Goal: Information Seeking & Learning: Learn about a topic

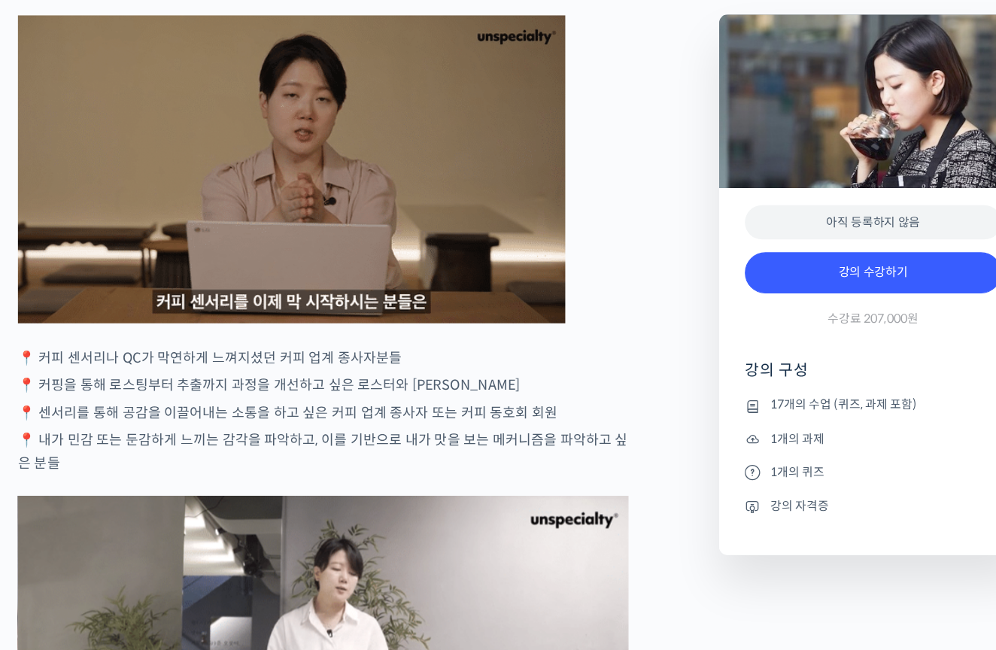
scroll to position [2664, 0]
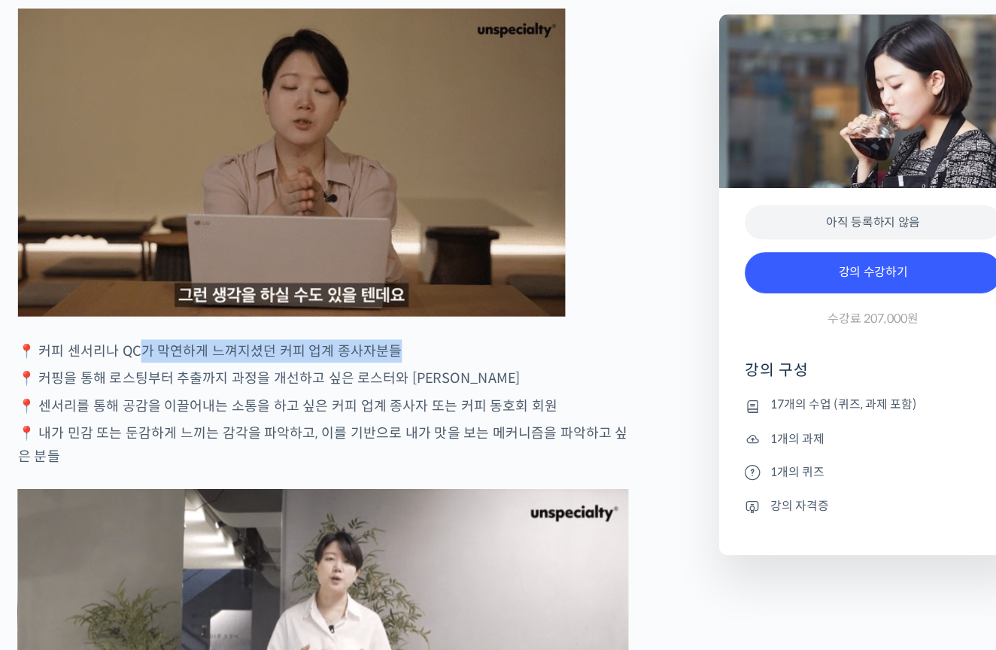
drag, startPoint x: 124, startPoint y: 361, endPoint x: 199, endPoint y: 368, distance: 75.5
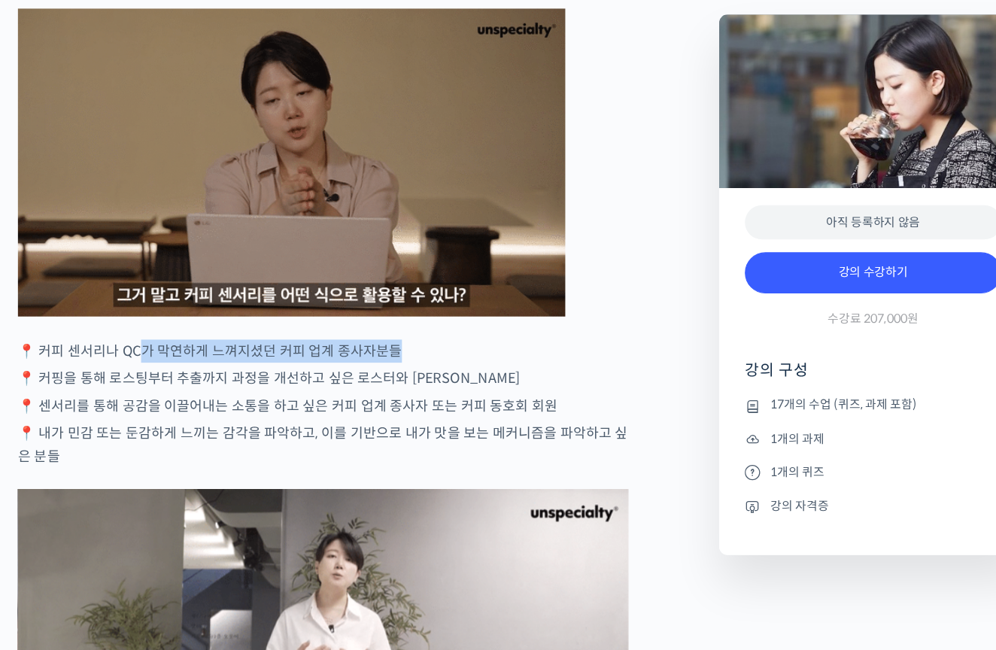
click at [200, 377] on p "📍 커피 센서리나 QC가 막연하게 느껴지셨던 커피 업계 종사자분들" at bounding box center [322, 387] width 537 height 20
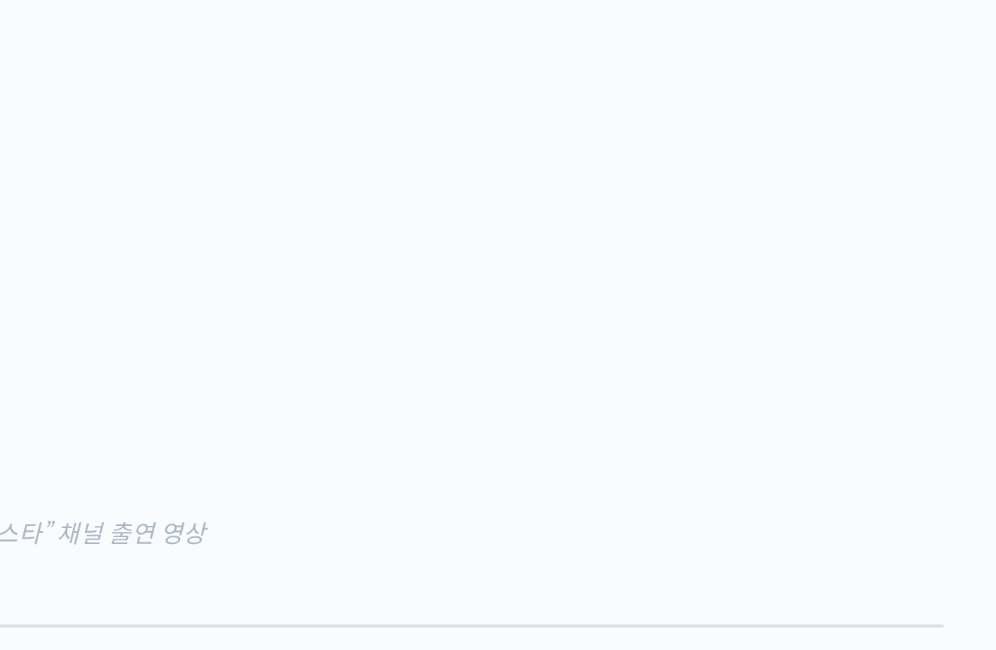
scroll to position [1242, 0]
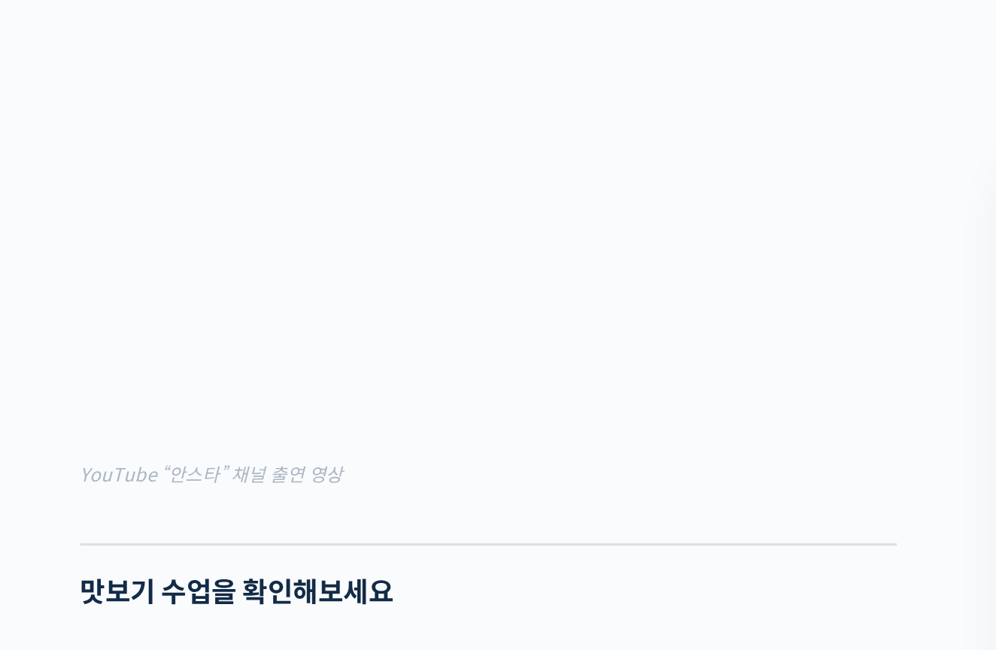
click at [250, 323] on figcaption "YouTube “안스타” 채널 출연 영상" at bounding box center [322, 312] width 537 height 20
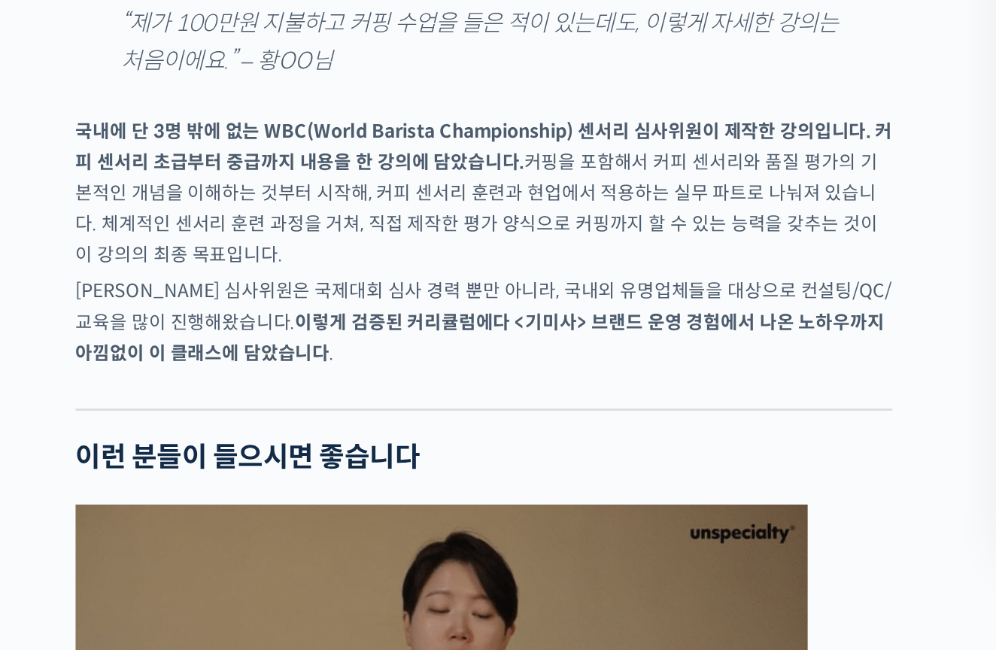
scroll to position [2203, 0]
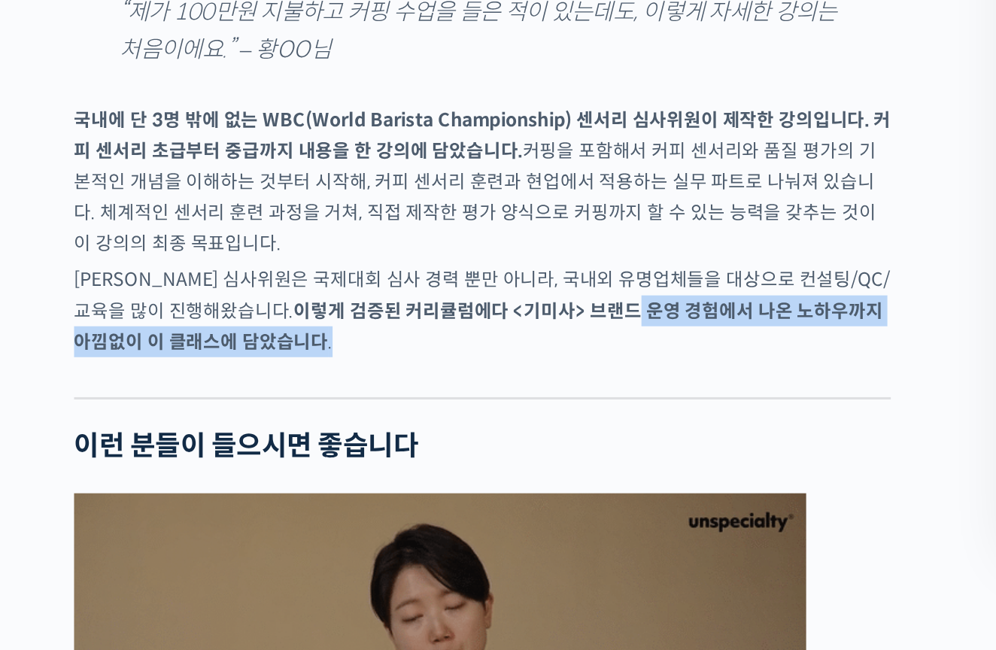
drag, startPoint x: 344, startPoint y: 256, endPoint x: 355, endPoint y: 275, distance: 21.9
click at [355, 396] on p "[PERSON_NAME] 심사위원은 국제대회 심사 경력 뿐만 아니라, 국내외 유명업체들을 대상으로 컨설팅/QC/교육을 많이 진행해왔습니다. 이…" at bounding box center [322, 426] width 537 height 61
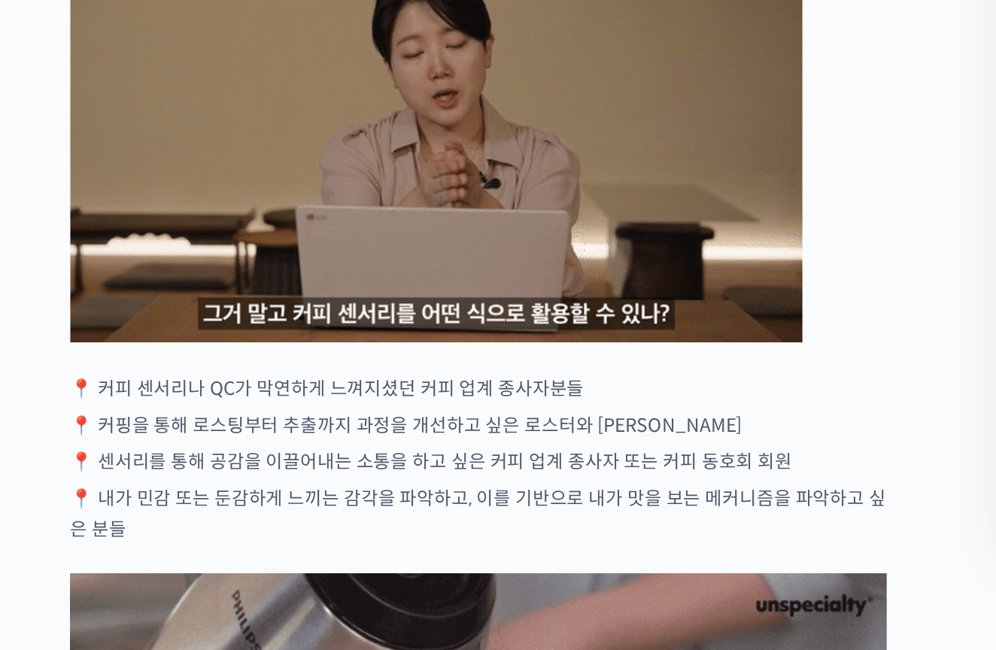
scroll to position [2677, 0]
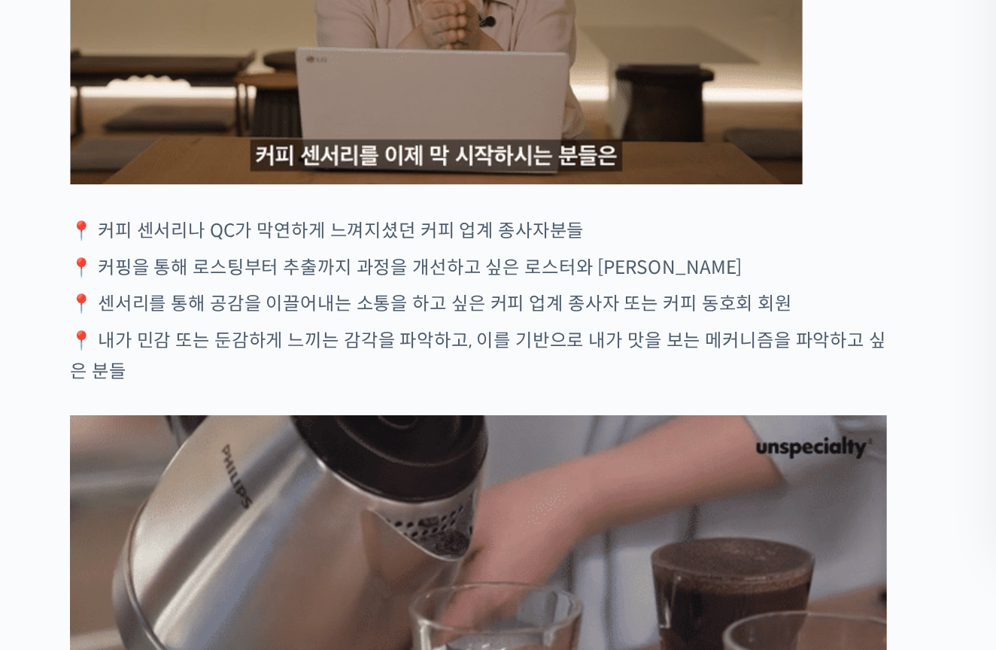
click at [359, 112] on img at bounding box center [294, 208] width 481 height 271
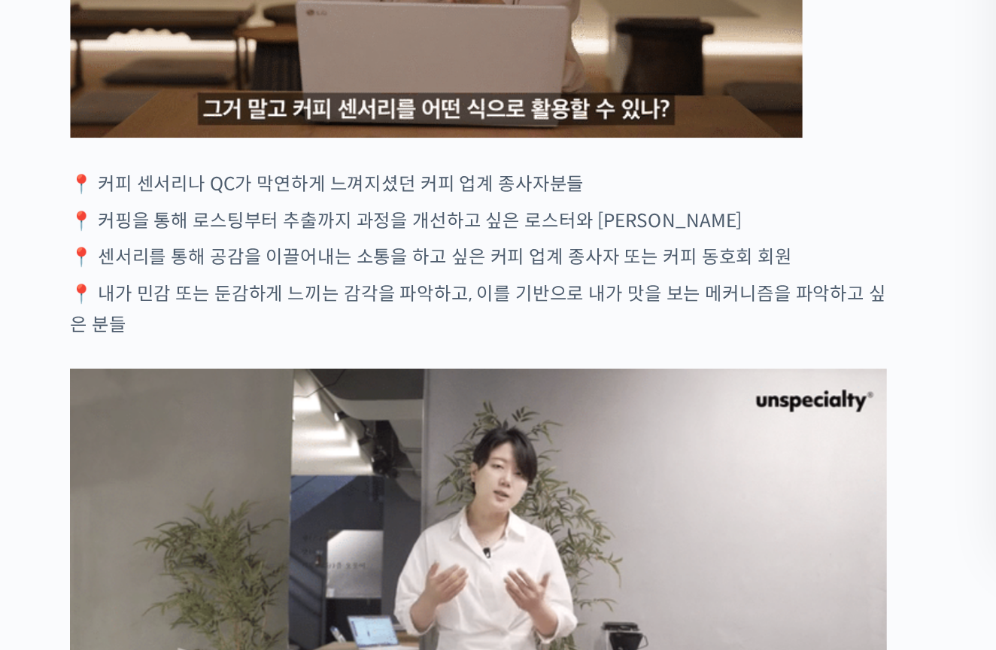
scroll to position [2713, 0]
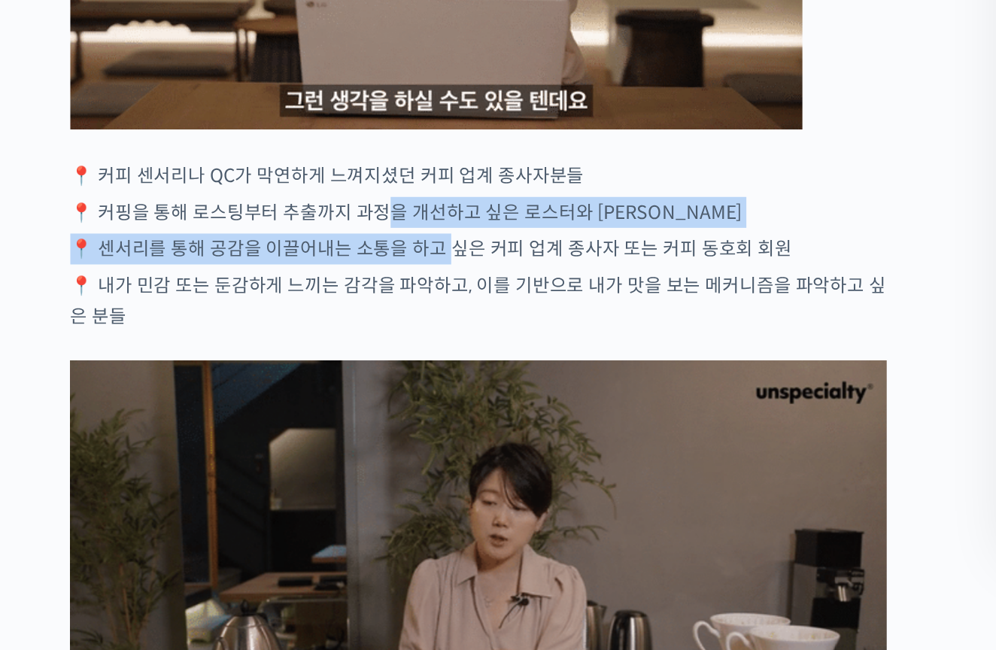
drag, startPoint x: 252, startPoint y: 188, endPoint x: 293, endPoint y: 212, distance: 47.9
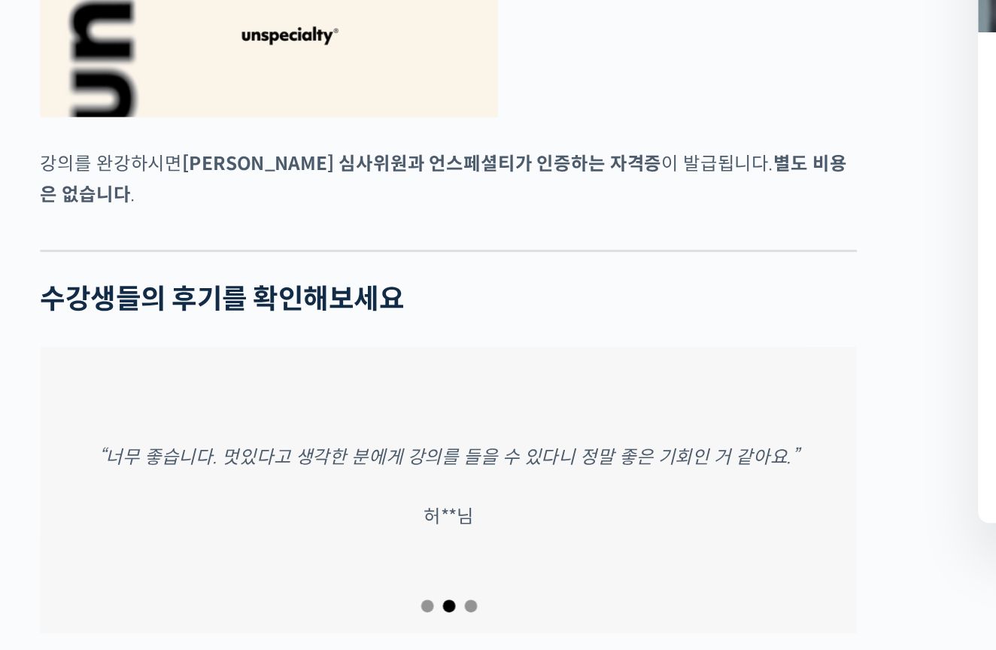
scroll to position [6151, 0]
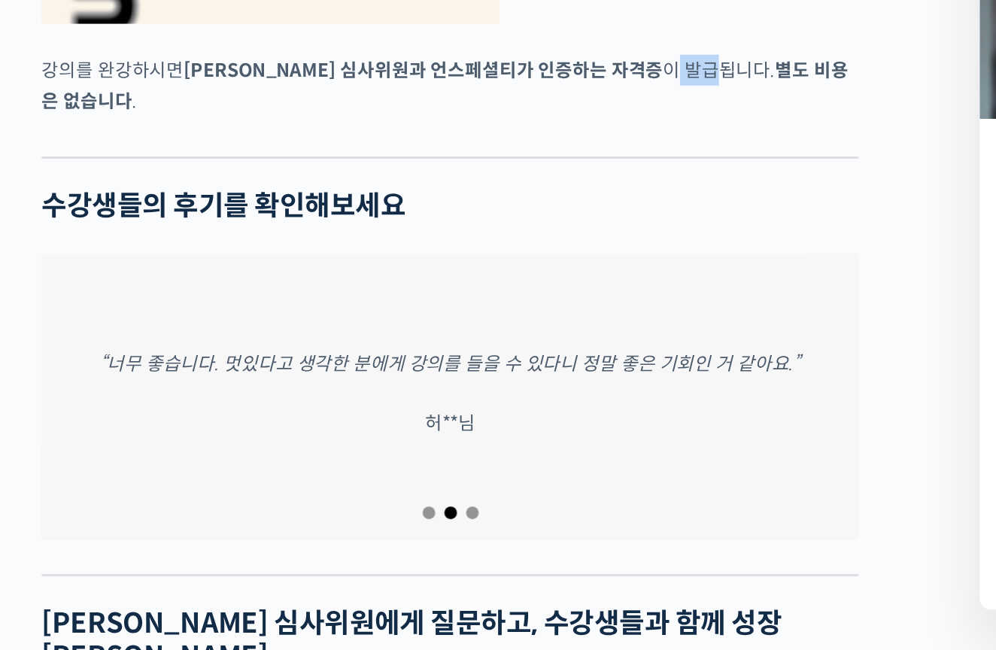
drag, startPoint x: 371, startPoint y: 93, endPoint x: 408, endPoint y: 95, distance: 37.6
click at [398, 202] on p "강의를 완강하시면 송인영 심사위원과 언스페셜티가 인증하는 자격증 이 발급됩니다. 별도 비용은 없습니다 ." at bounding box center [322, 222] width 537 height 41
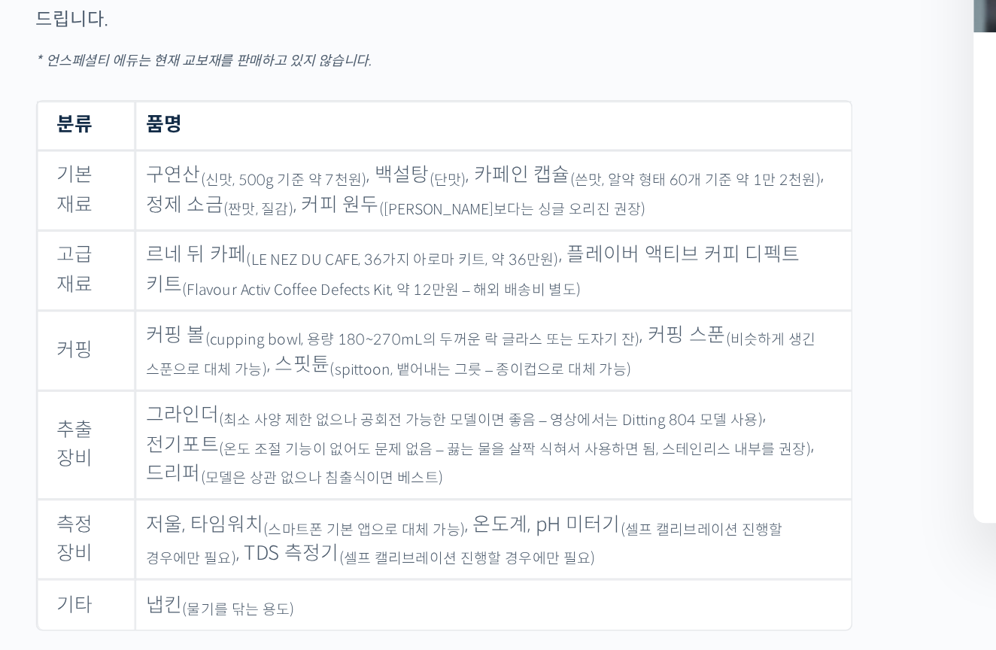
scroll to position [7309, 0]
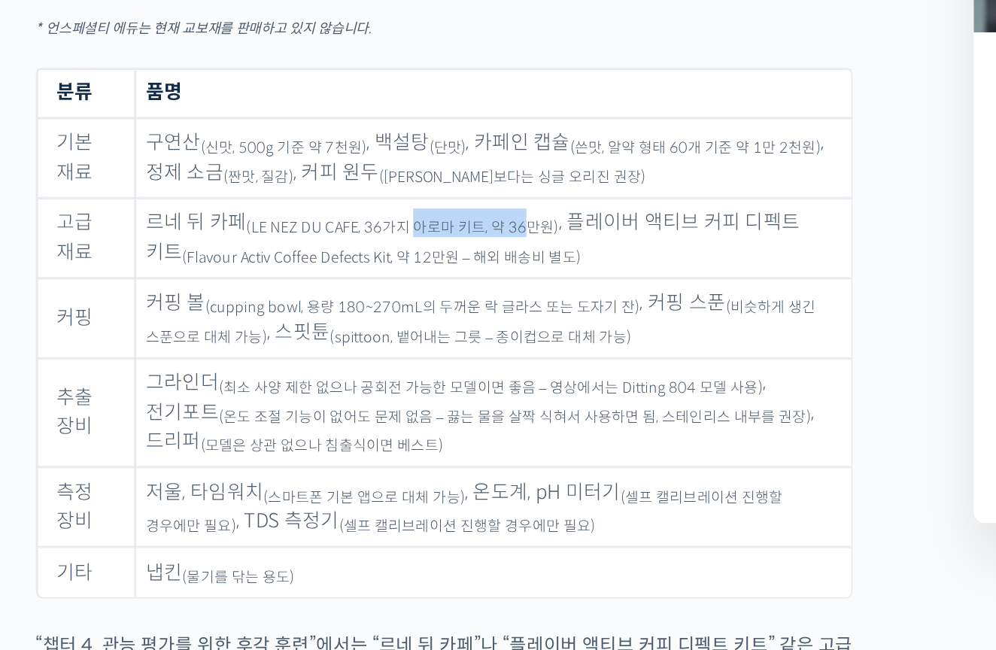
drag, startPoint x: 335, startPoint y: 153, endPoint x: 268, endPoint y: 151, distance: 66.9
click at [268, 366] on sub "(LE NEZ DU CAFE, 36가지 아로마 키트, 약 36만원)" at bounding box center [295, 372] width 205 height 12
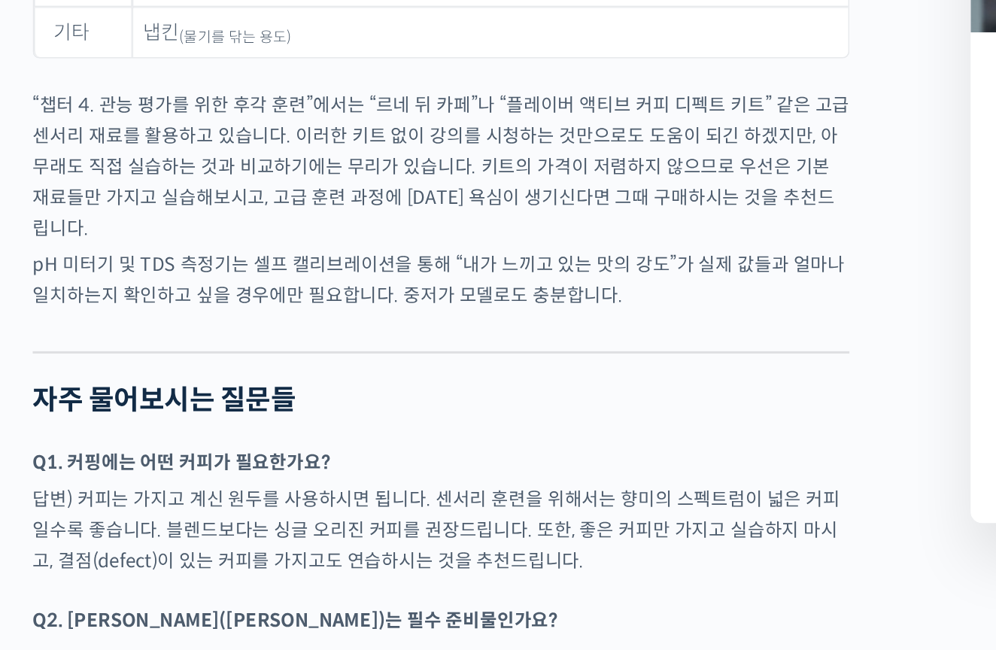
scroll to position [7664, 0]
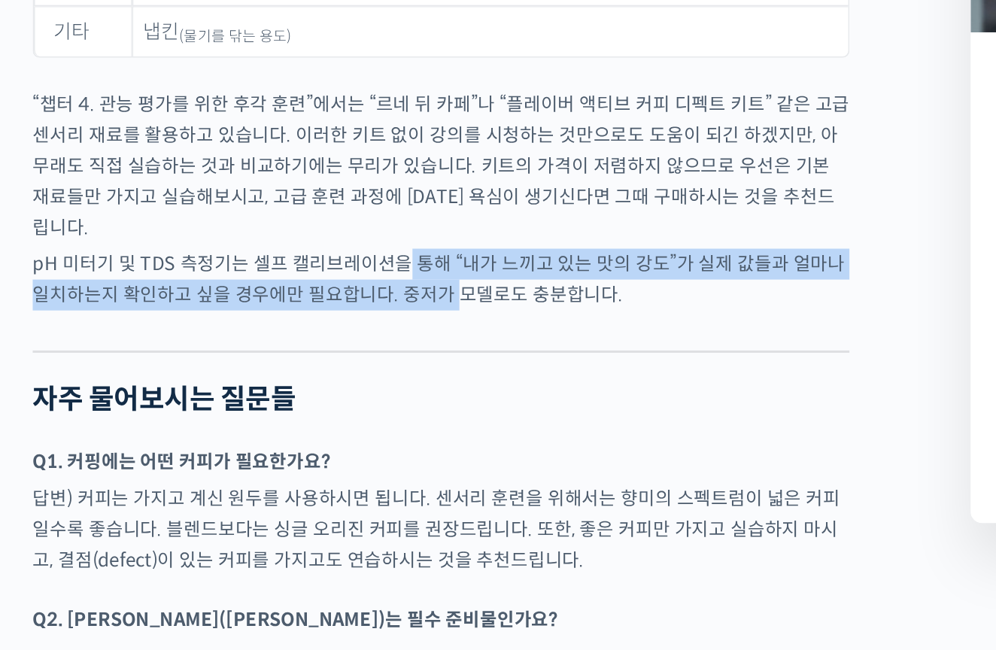
drag, startPoint x: 262, startPoint y: 151, endPoint x: 286, endPoint y: 180, distance: 37.5
click at [286, 386] on p "pH 미터기 및 TDS 측정기는 셀프 캘리브레이션을 통해 “내가 느끼고 있는 맛의 강도”가 실제 값들과 얼마나 일치하는지 확인하고 싶을 경우에…" at bounding box center [322, 406] width 537 height 41
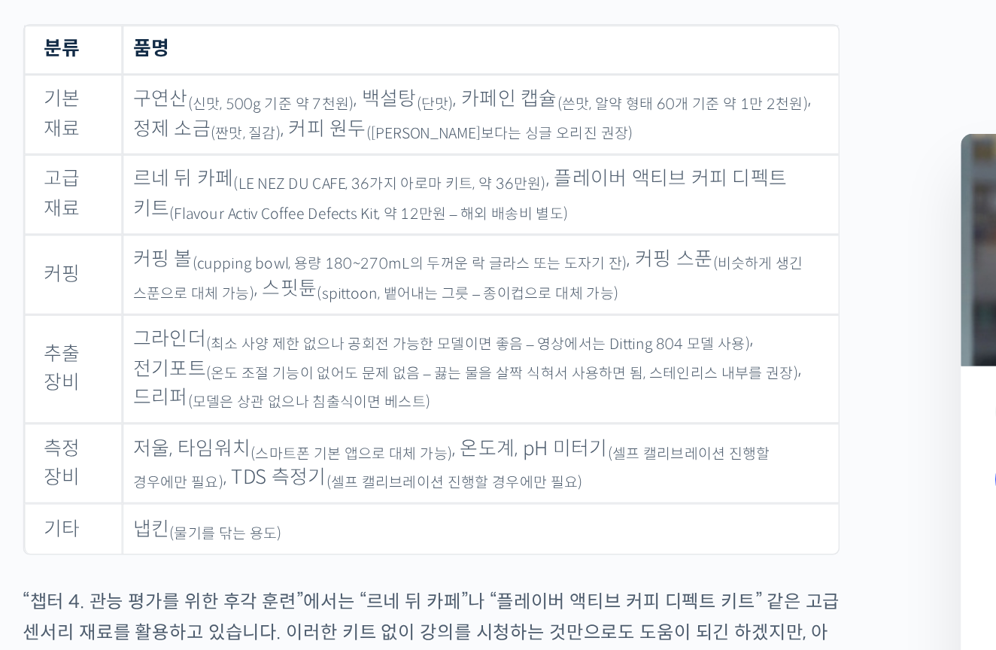
scroll to position [7551, 0]
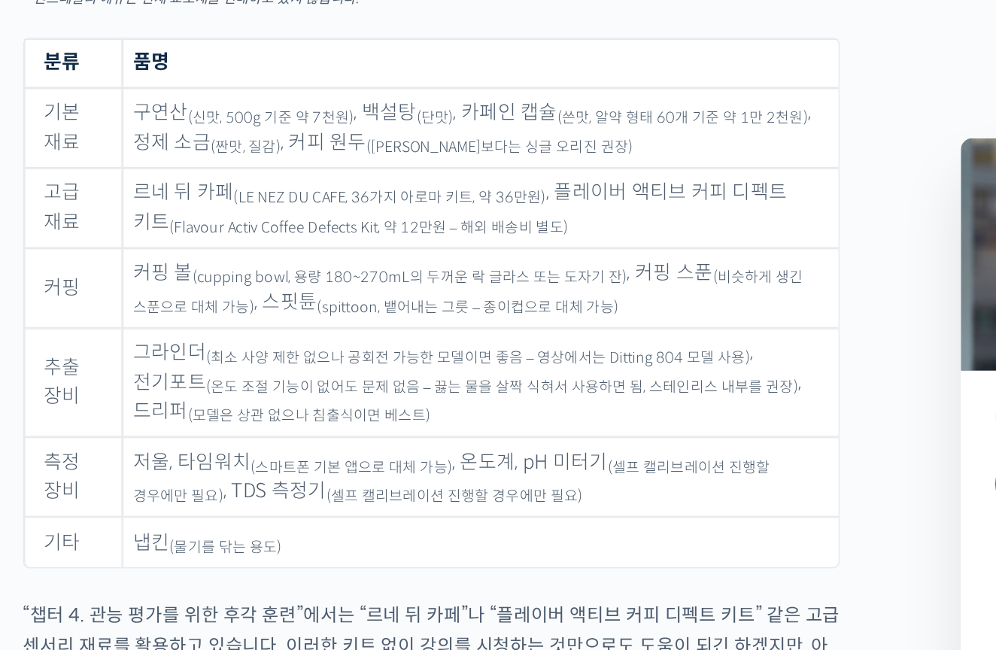
click at [120, 131] on td "르네 뒤 카페 (LE NEZ DU CAFE, 36가지 아로마 키트, 약 36만원) , 플레이버 액티브 커피 디펙트 키트 (Flavour Act…" at bounding box center [355, 137] width 471 height 53
drag, startPoint x: 83, startPoint y: 127, endPoint x: 144, endPoint y: 129, distance: 61.0
click at [144, 129] on td "르네 뒤 카페 (LE NEZ DU CAFE, 36가지 아로마 키트, 약 36만원) , 플레이버 액티브 커피 디펙트 키트 (Flavour Act…" at bounding box center [355, 137] width 471 height 53
copy td "르네 뒤 카페"
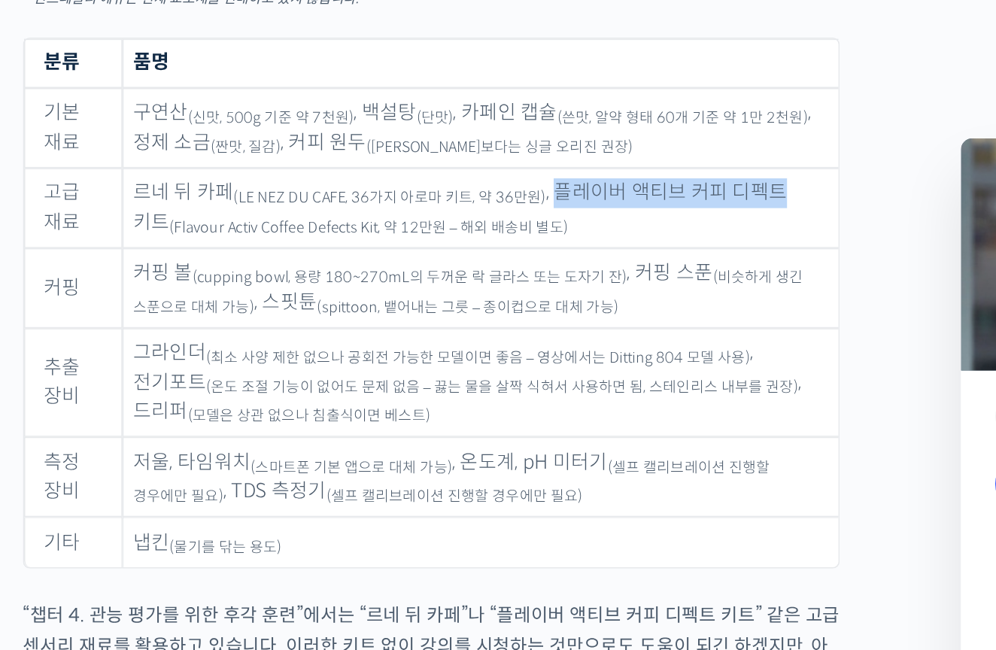
drag, startPoint x: 355, startPoint y: 129, endPoint x: 499, endPoint y: 132, distance: 143.6
click at [499, 132] on td "르네 뒤 카페 (LE NEZ DU CAFE, 36가지 아로마 키트, 약 36만원) , 플레이버 액티브 커피 디펙트 키트 (Flavour Act…" at bounding box center [355, 137] width 471 height 53
copy td "플레이버 액티브 커피 디펙트"
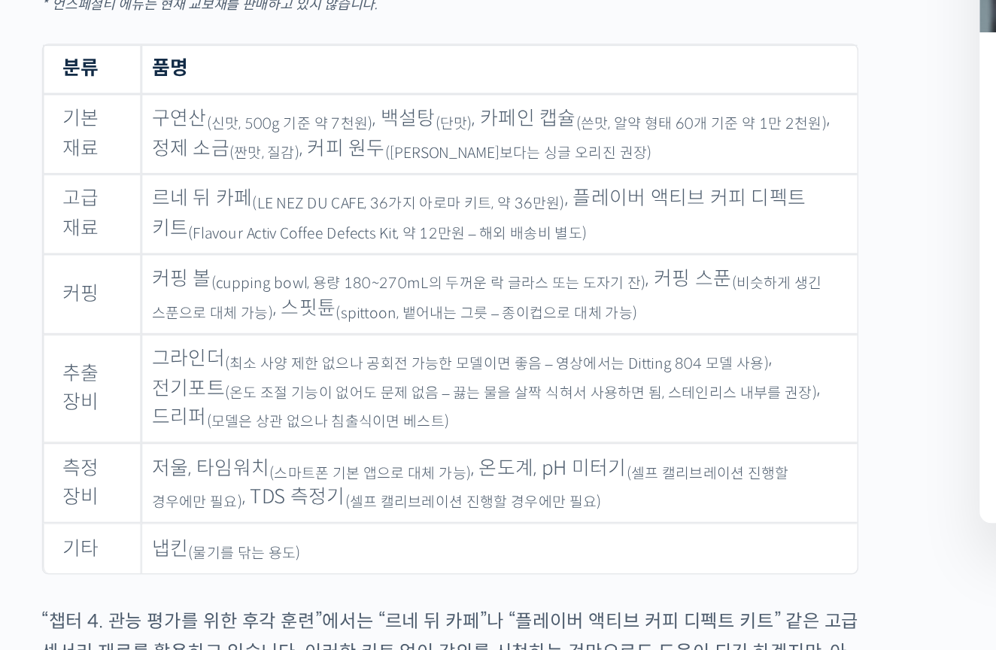
scroll to position [7325, 0]
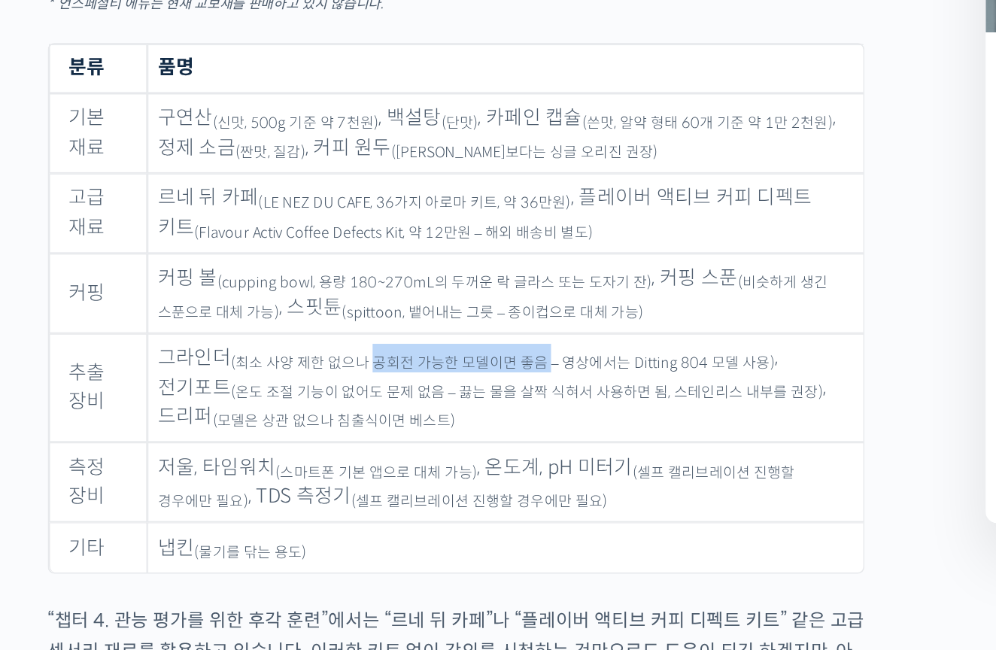
drag, startPoint x: 236, startPoint y: 238, endPoint x: 352, endPoint y: 245, distance: 116.0
click at [352, 455] on sub "(최소 사양 제한 없으나 공회전 가능한 모델이면 좋음 – 영상에서는 Ditting 804 모델 사용)" at bounding box center [352, 461] width 357 height 12
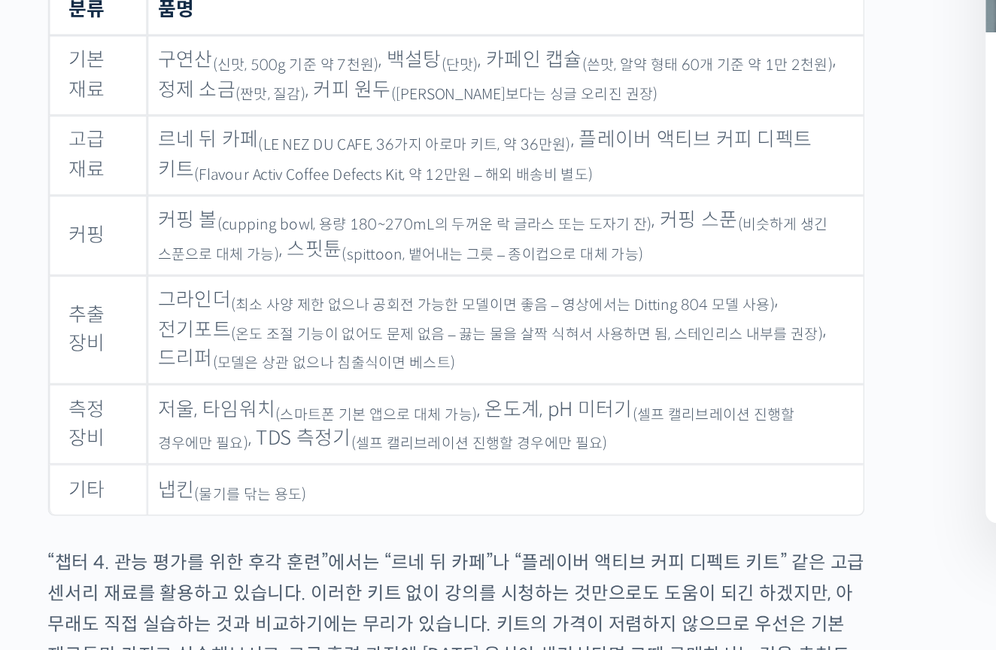
scroll to position [7366, 0]
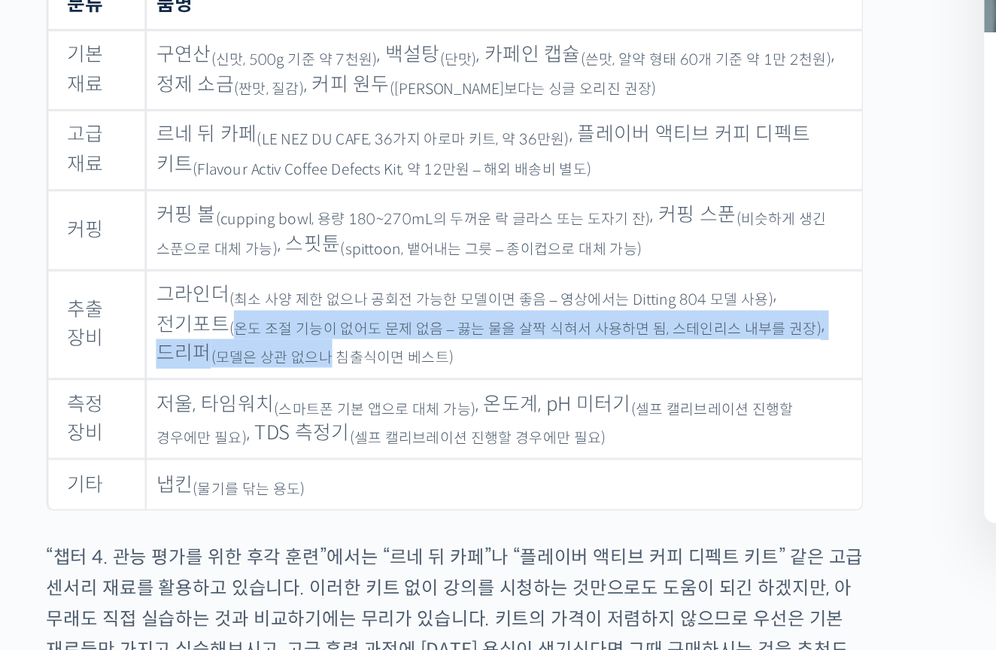
drag, startPoint x: 147, startPoint y: 217, endPoint x: 208, endPoint y: 226, distance: 62.4
click at [208, 400] on td "그라인더 (최소 사양 제한 없으나 공회전 가능한 모델이면 좋음 – 영상에서는 Ditting 804 모델 사용) , 전기포트 (온도 조절 기능이…" at bounding box center [355, 436] width 471 height 72
click at [209, 400] on td "그라인더 (최소 사양 제한 없으나 공회전 가능한 모델이면 좋음 – 영상에서는 Ditting 804 모델 사용) , 전기포트 (온도 조절 기능이…" at bounding box center [355, 436] width 471 height 72
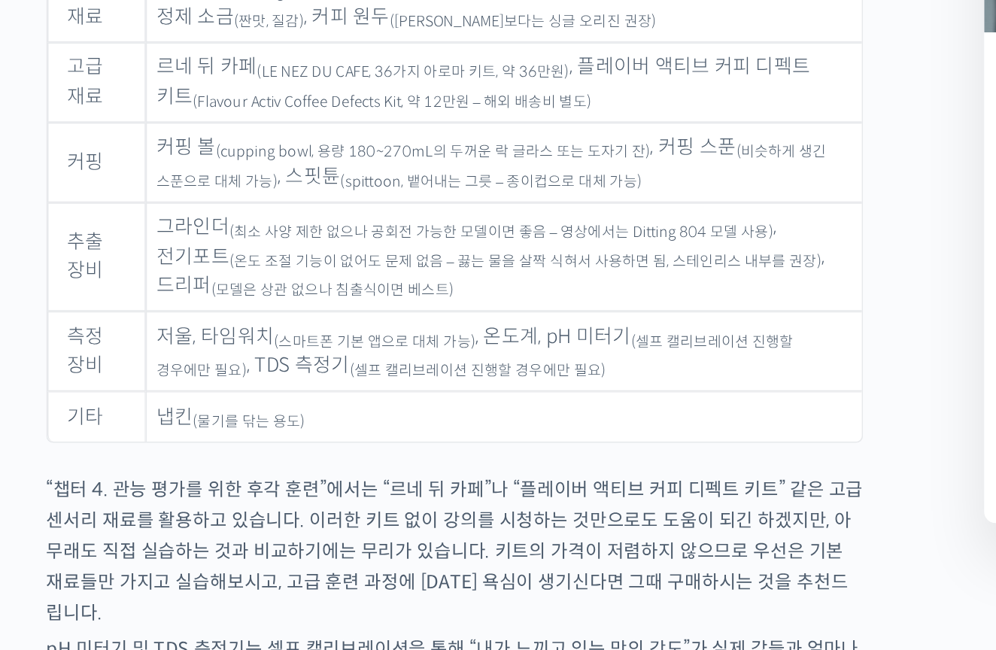
scroll to position [7412, 0]
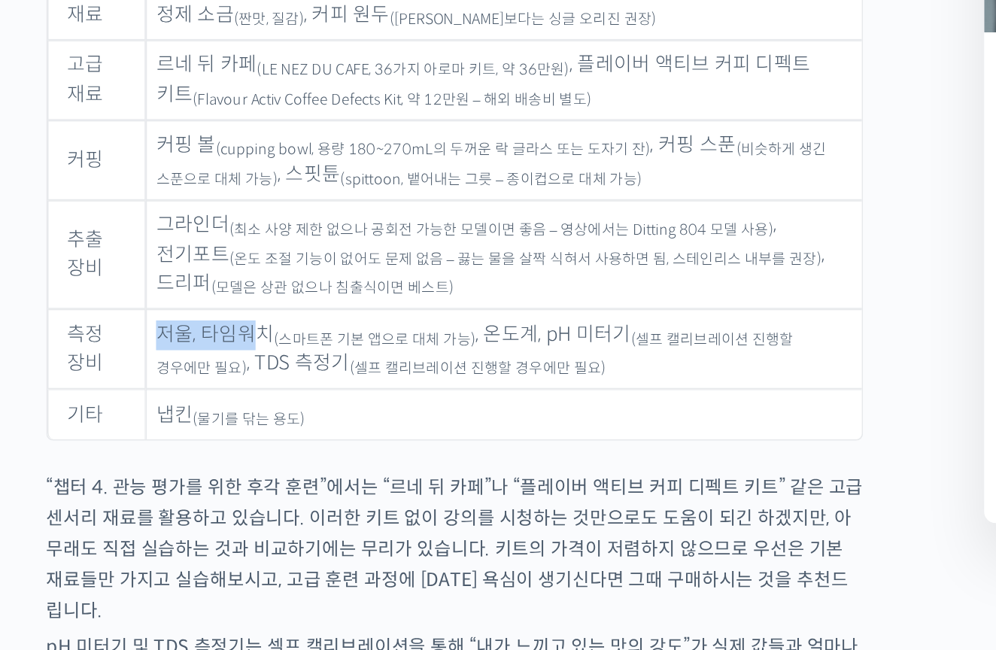
drag, startPoint x: 101, startPoint y: 223, endPoint x: 165, endPoint y: 228, distance: 64.9
click at [165, 426] on td "저울, 타임워치 (스마트폰 기본 앱으로 대체 가능) , 온도계, pH 미터기 (셀프 캘리브레이션 진행할 경우에만 필요) , TDS 측정기 (셀…" at bounding box center [355, 452] width 471 height 53
drag, startPoint x: 138, startPoint y: 239, endPoint x: 210, endPoint y: 241, distance: 72.2
click at [210, 426] on td "저울, 타임워치 (스마트폰 기본 앱으로 대체 가능) , 온도계, pH 미터기 (셀프 캘리브레이션 진행할 경우에만 필요) , TDS 측정기 (셀…" at bounding box center [355, 452] width 471 height 53
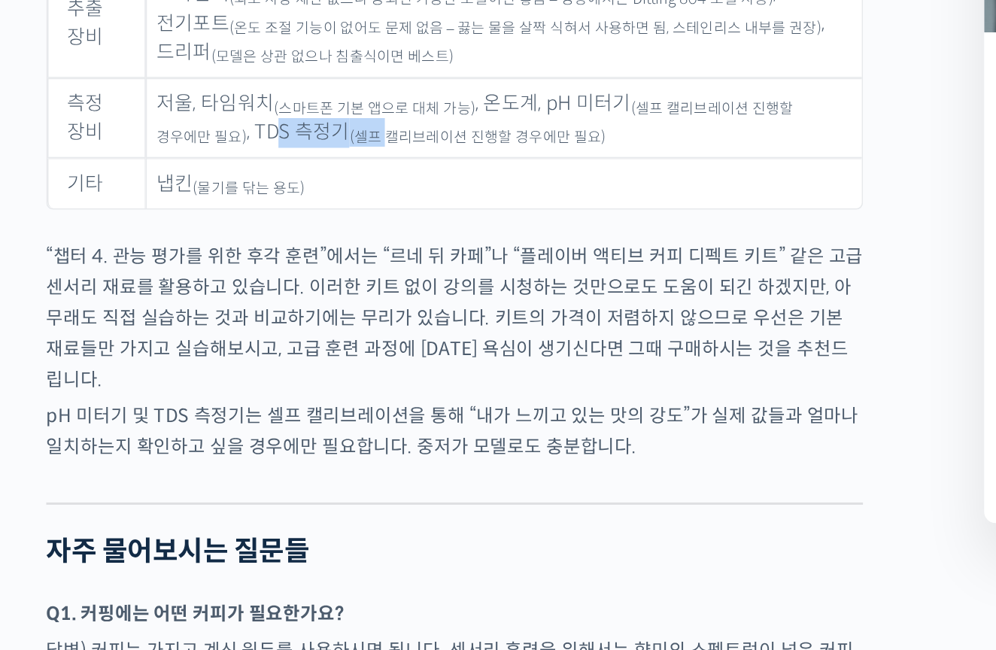
scroll to position [7581, 0]
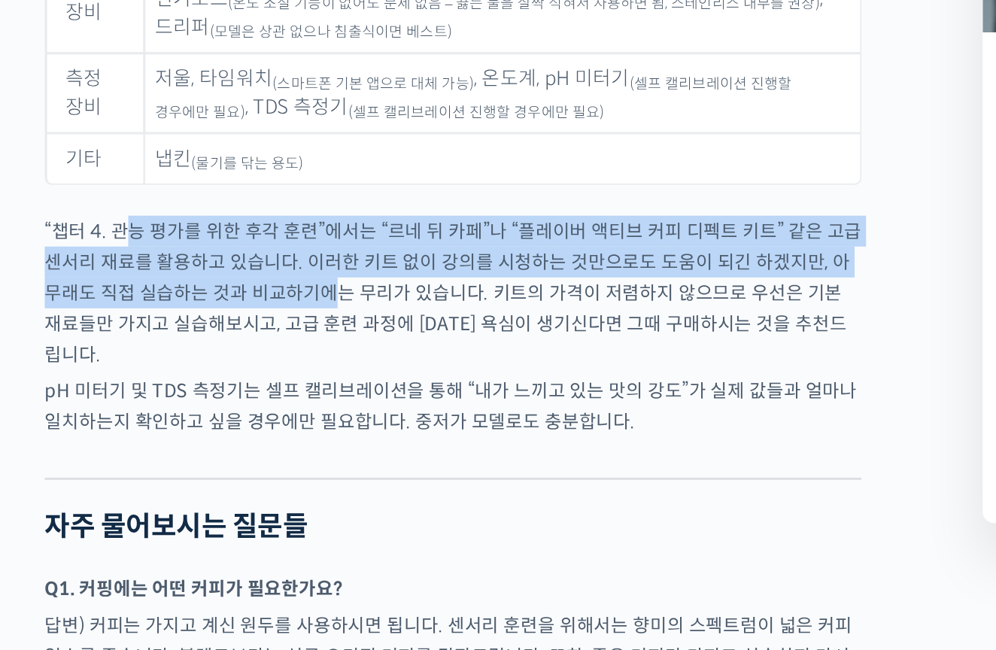
drag, startPoint x: 80, startPoint y: 151, endPoint x: 205, endPoint y: 180, distance: 128.1
click at [205, 364] on p "“챕터 4. 관능 평가를 위한 후각 훈련”에서는 “르네 뒤 카페”나 “플레이버 액티브 커피 디펙트 키트” 같은 고급 센서리 재료를 활용하고 있…" at bounding box center [322, 415] width 537 height 102
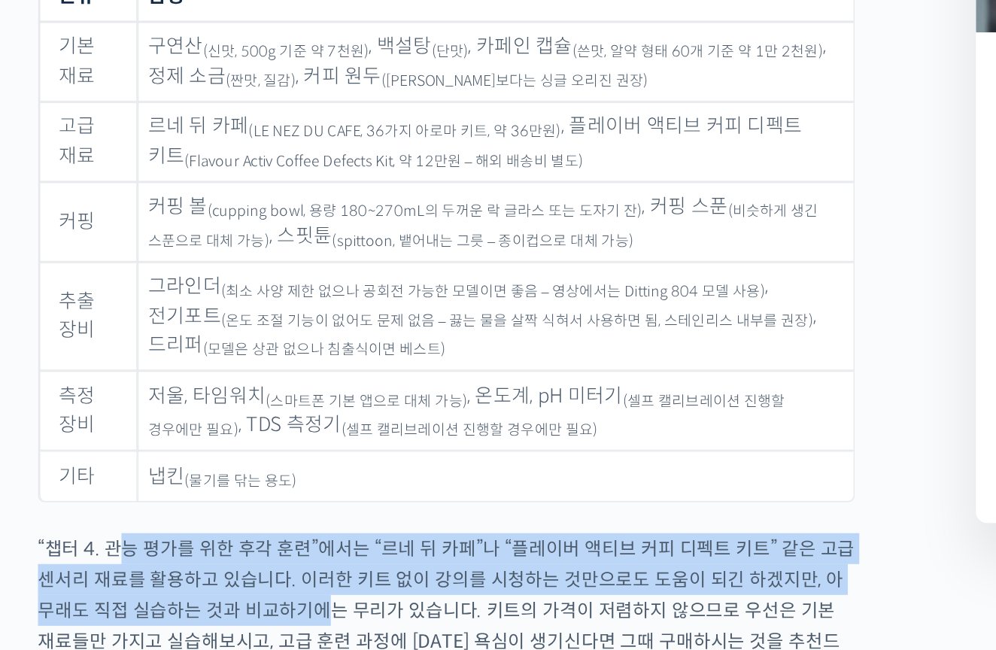
scroll to position [7375, 0]
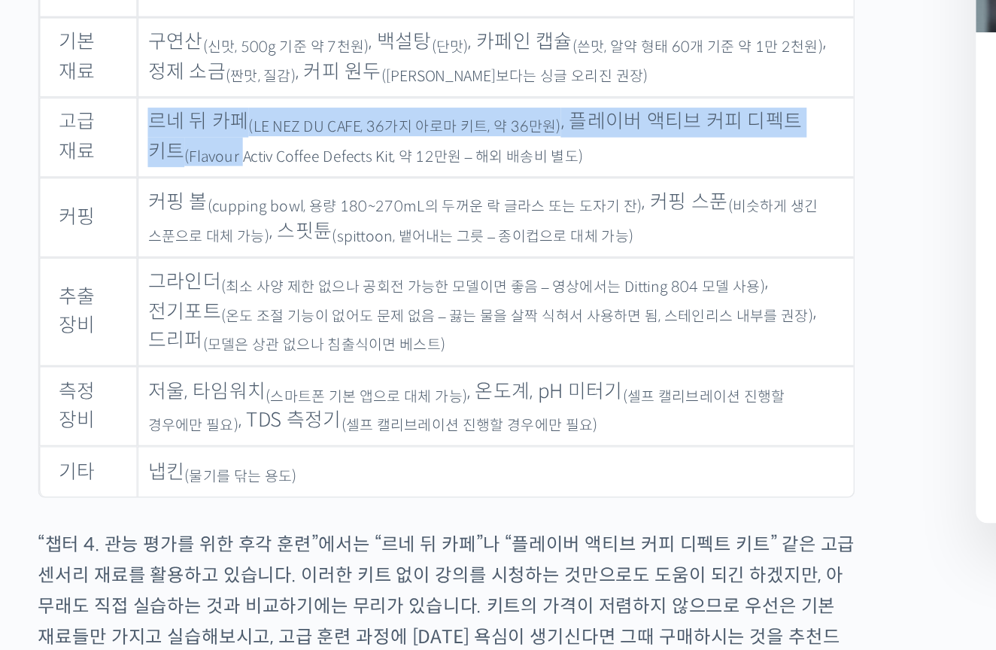
drag, startPoint x: 95, startPoint y: 86, endPoint x: 156, endPoint y: 93, distance: 62.1
click at [156, 287] on td "르네 뒤 카페 (LE NEZ DU CAFE, 36가지 아로마 키트, 약 36만원) , 플레이버 액티브 커피 디펙트 키트 (Flavour Act…" at bounding box center [355, 313] width 471 height 53
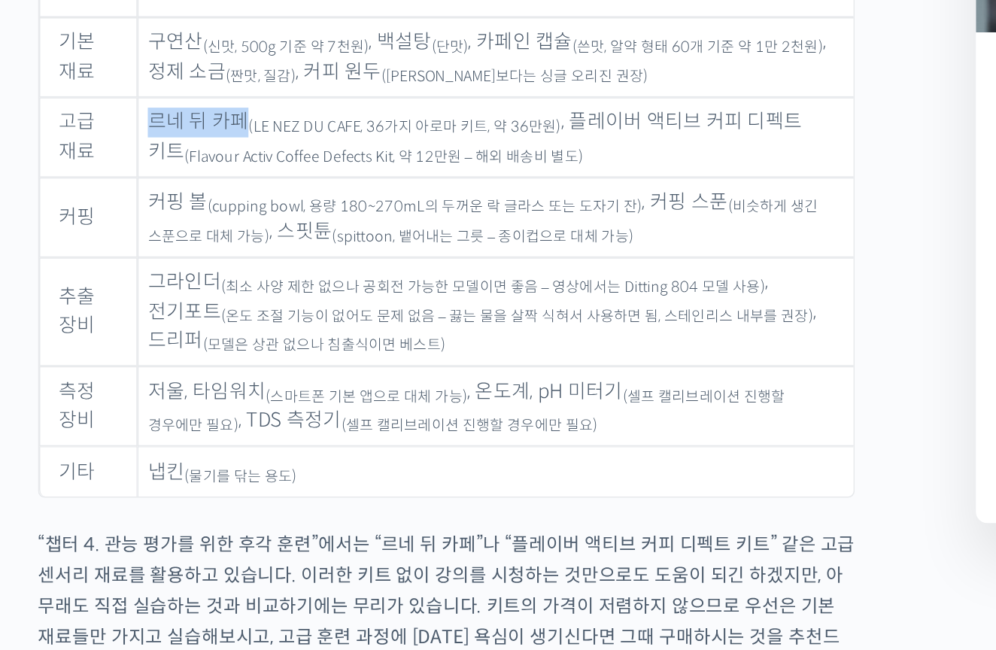
drag, startPoint x: 156, startPoint y: 82, endPoint x: 92, endPoint y: 80, distance: 63.9
click at [120, 287] on td "르네 뒤 카페 (LE NEZ DU CAFE, 36가지 아로마 키트, 약 36만원) , 플레이버 액티브 커피 디펙트 키트 (Flavour Act…" at bounding box center [355, 313] width 471 height 53
copy td "르네 뒤 카페"
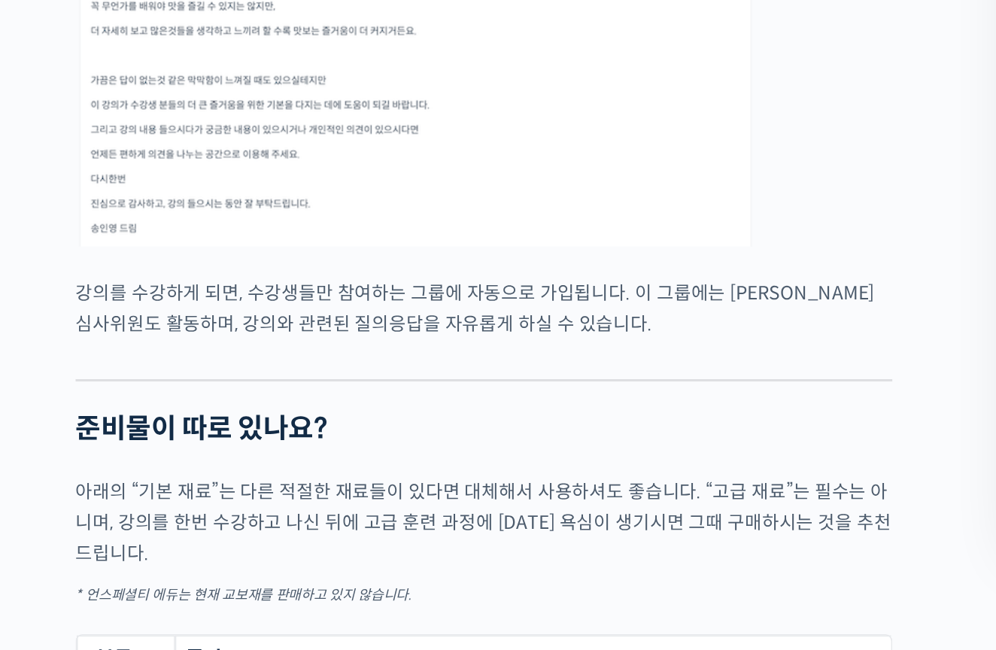
scroll to position [7030, 0]
